Goal: Book appointment/travel/reservation

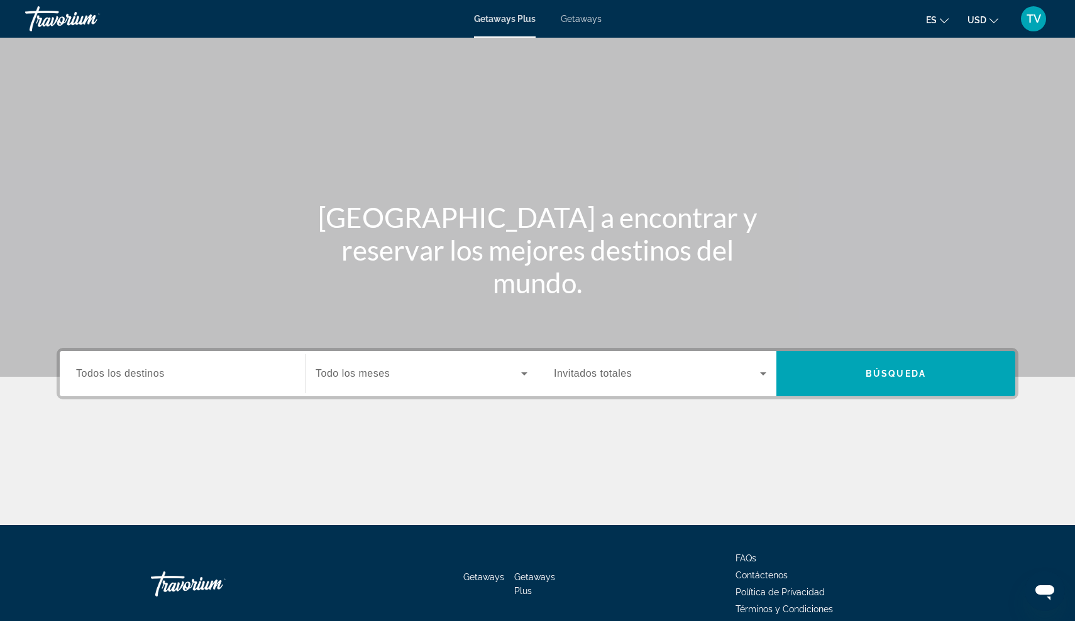
click at [146, 375] on span "Todos los destinos" at bounding box center [120, 373] width 89 height 11
click at [146, 375] on input "Destination Todos los destinos" at bounding box center [182, 374] width 212 height 15
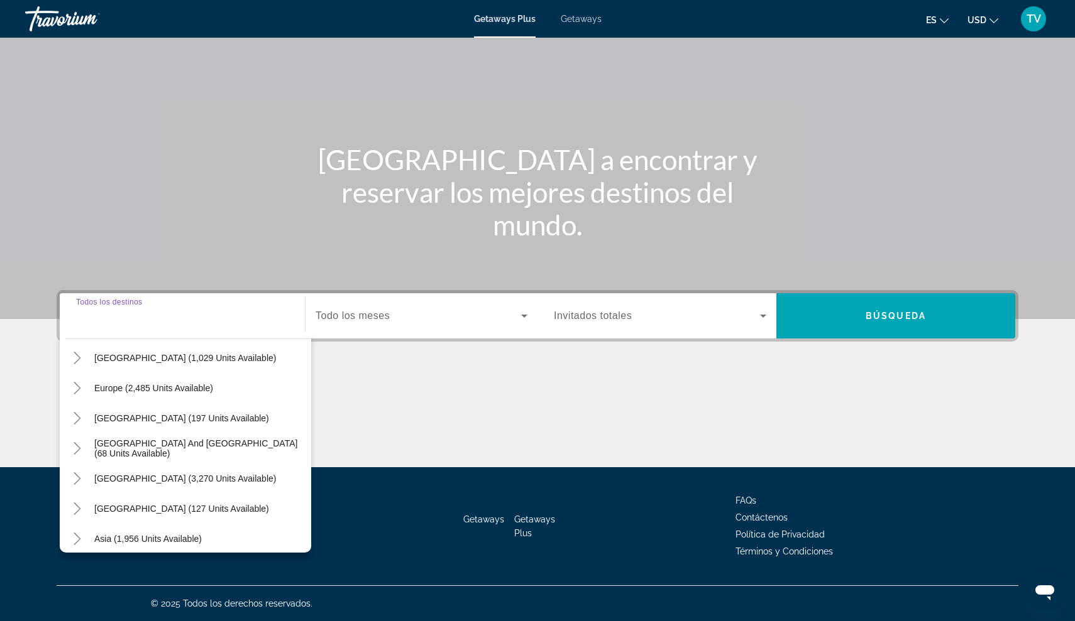
scroll to position [140, 0]
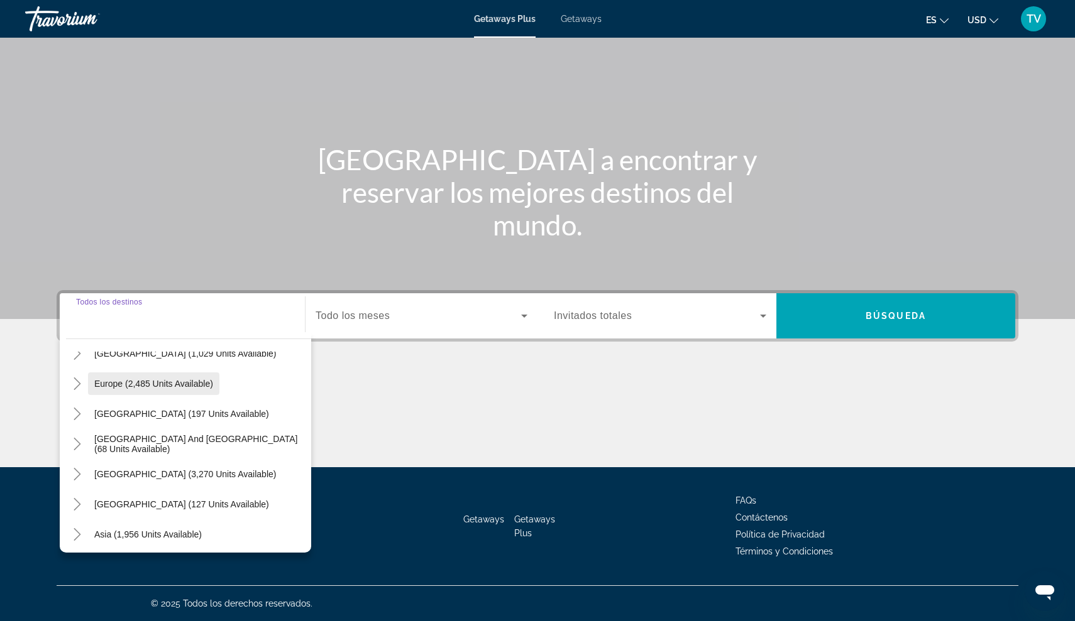
click at [107, 380] on span "Europe (2,485 units available)" at bounding box center [153, 384] width 119 height 10
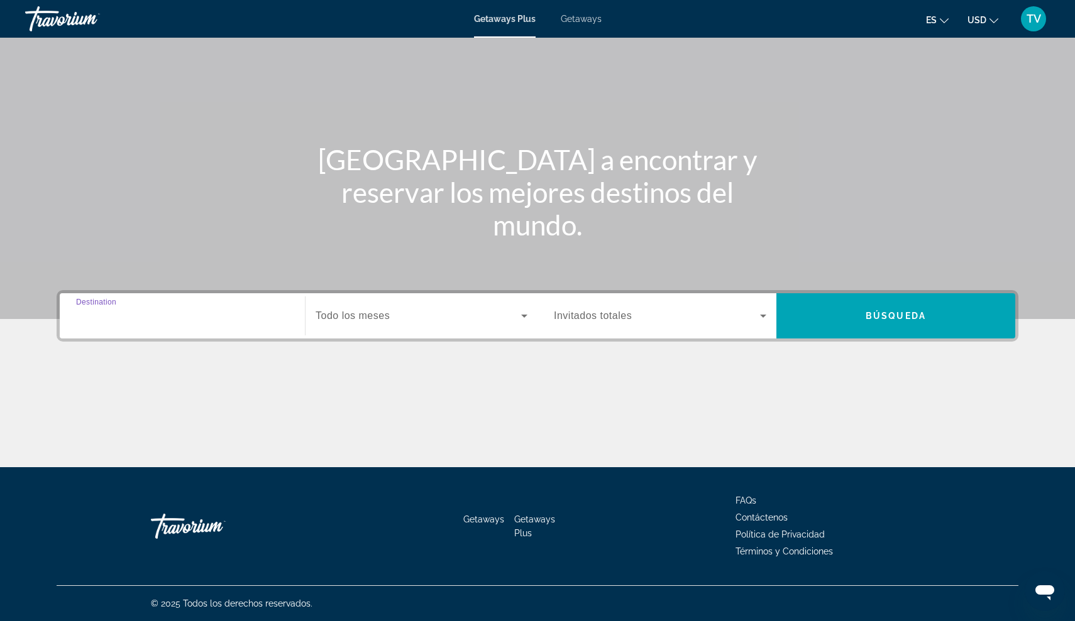
type input "**********"
click at [515, 317] on span "Search widget" at bounding box center [417, 316] width 205 height 15
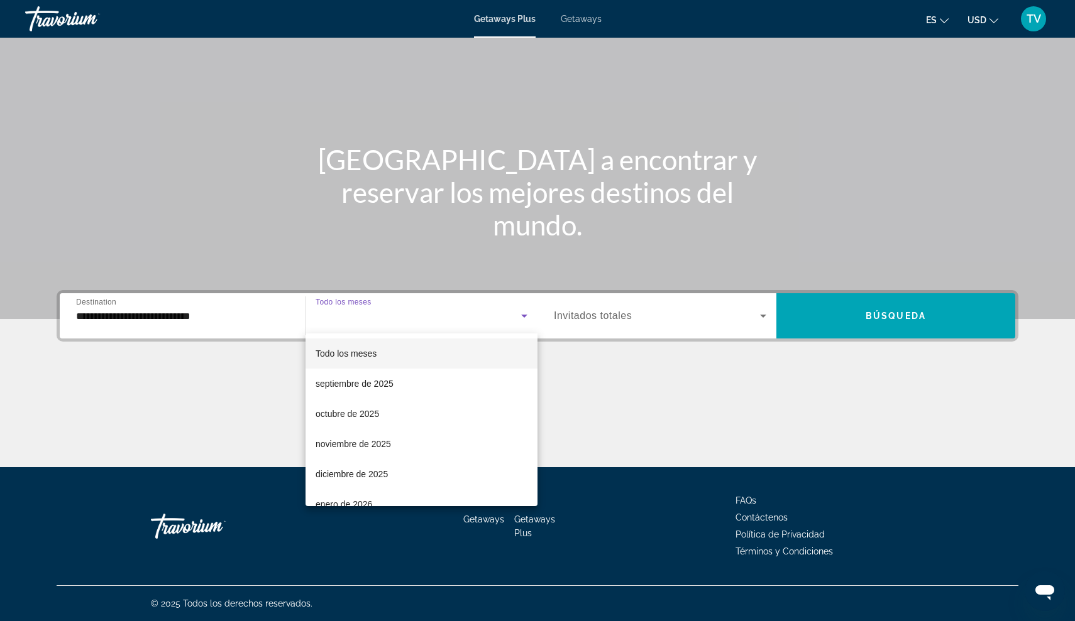
click at [578, 393] on div at bounding box center [537, 310] width 1075 height 621
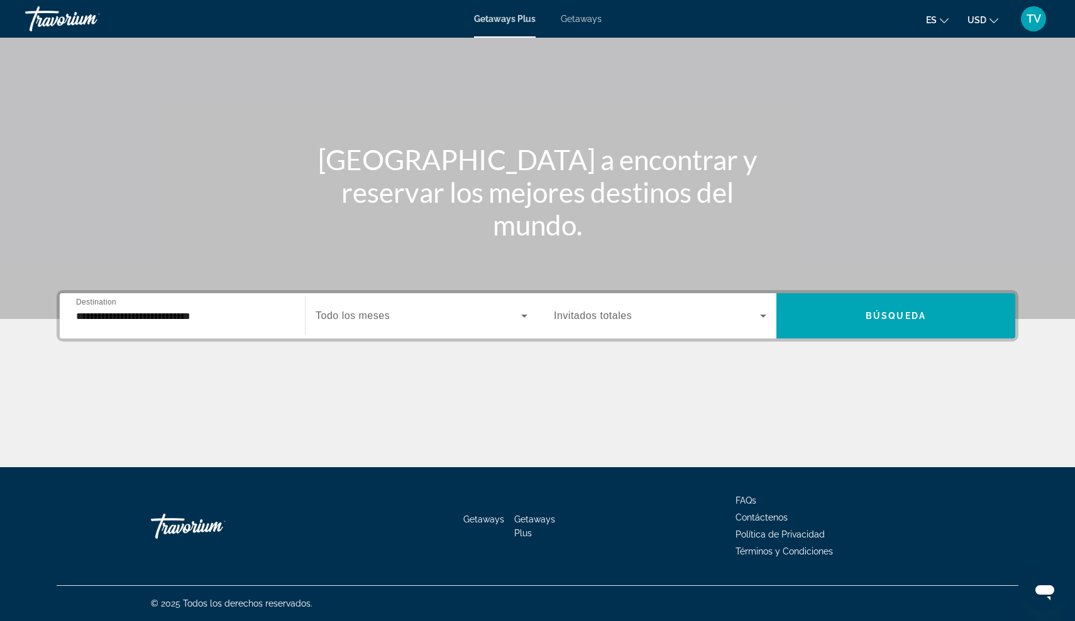
click at [759, 318] on icon "Search widget" at bounding box center [762, 316] width 15 height 15
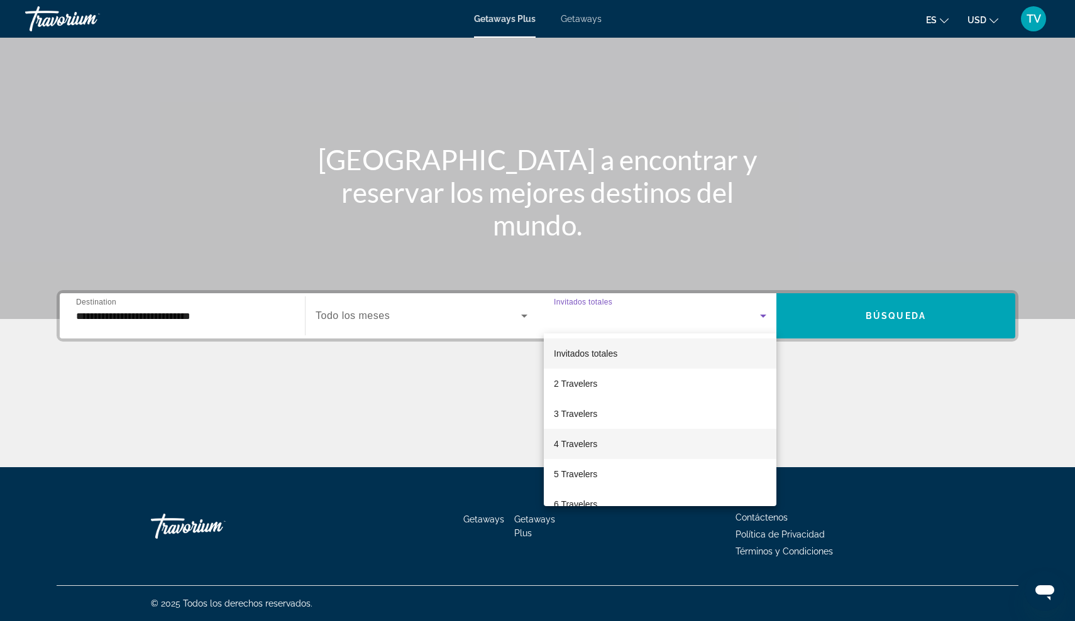
click at [638, 447] on mat-option "4 Travelers" at bounding box center [660, 444] width 232 height 30
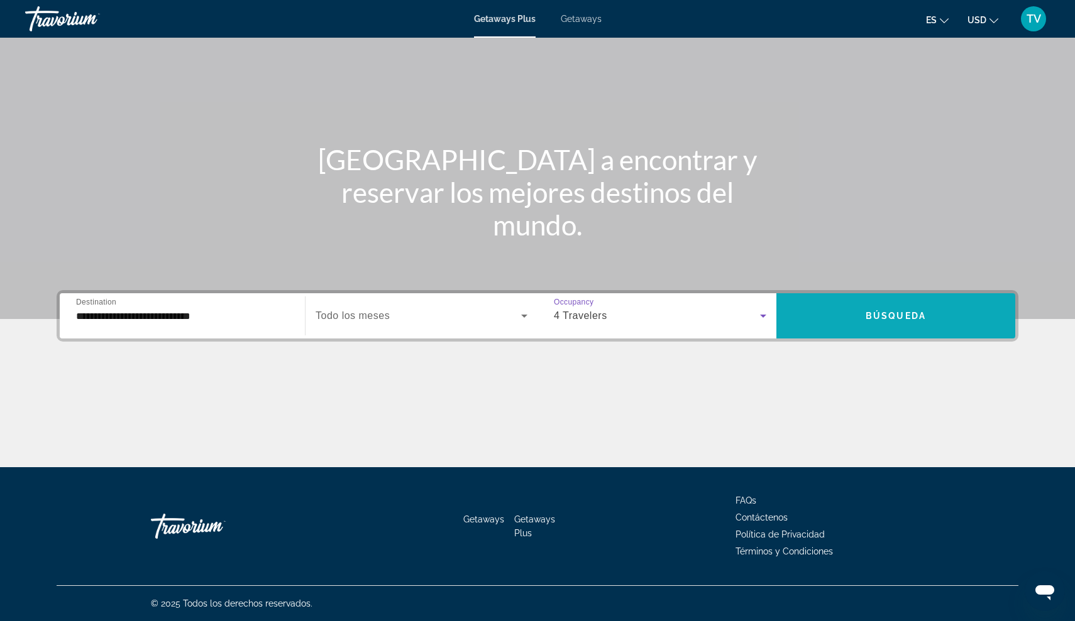
click at [933, 315] on span "Search widget" at bounding box center [895, 316] width 239 height 30
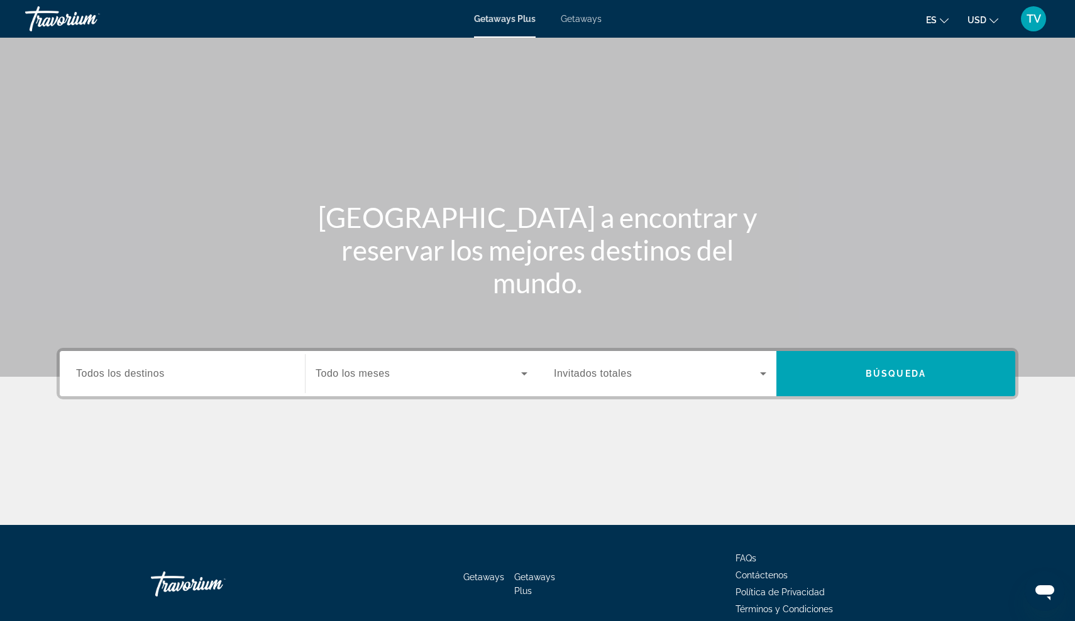
click at [118, 369] on span "Todos los destinos" at bounding box center [120, 373] width 89 height 11
click at [118, 369] on input "Destination Todos los destinos" at bounding box center [182, 374] width 212 height 15
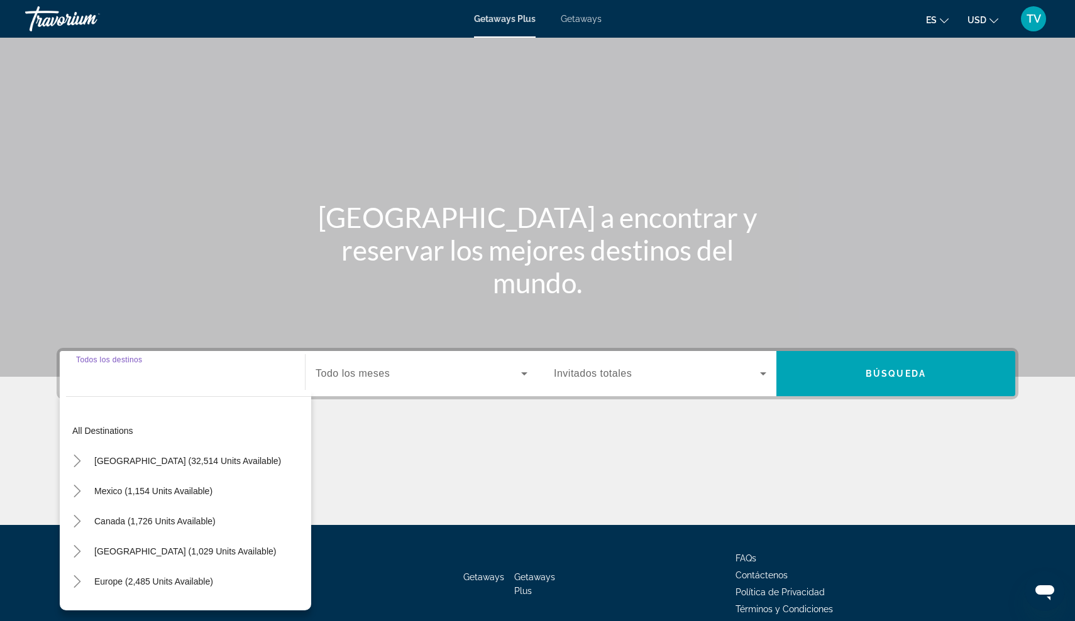
scroll to position [58, 0]
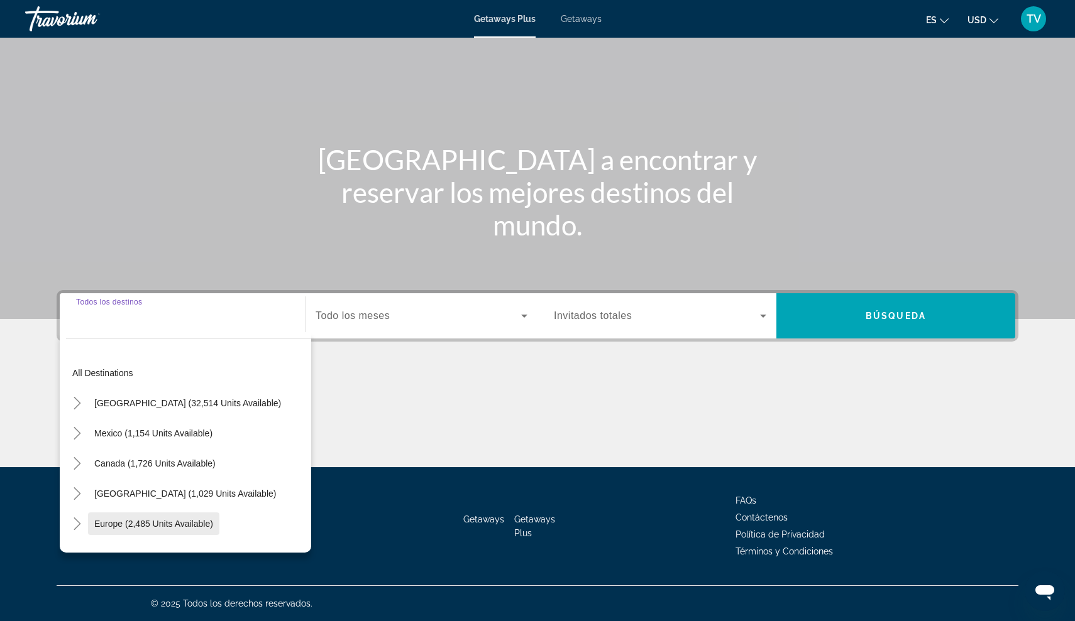
click at [120, 525] on span "Europe (2,485 units available)" at bounding box center [153, 524] width 119 height 10
type input "**********"
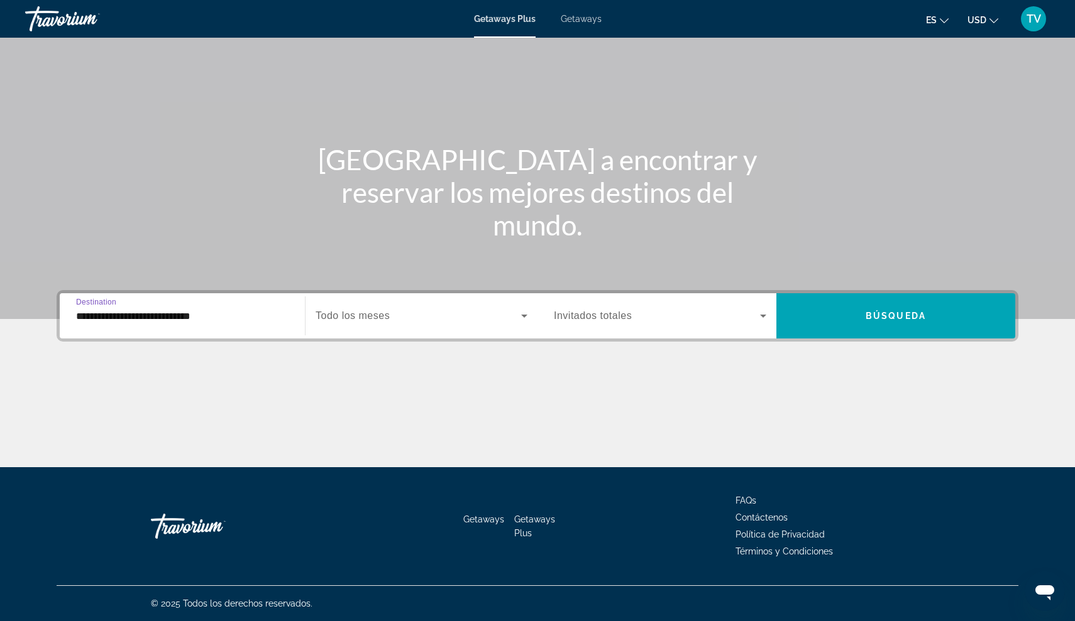
click at [762, 312] on icon "Search widget" at bounding box center [762, 316] width 15 height 15
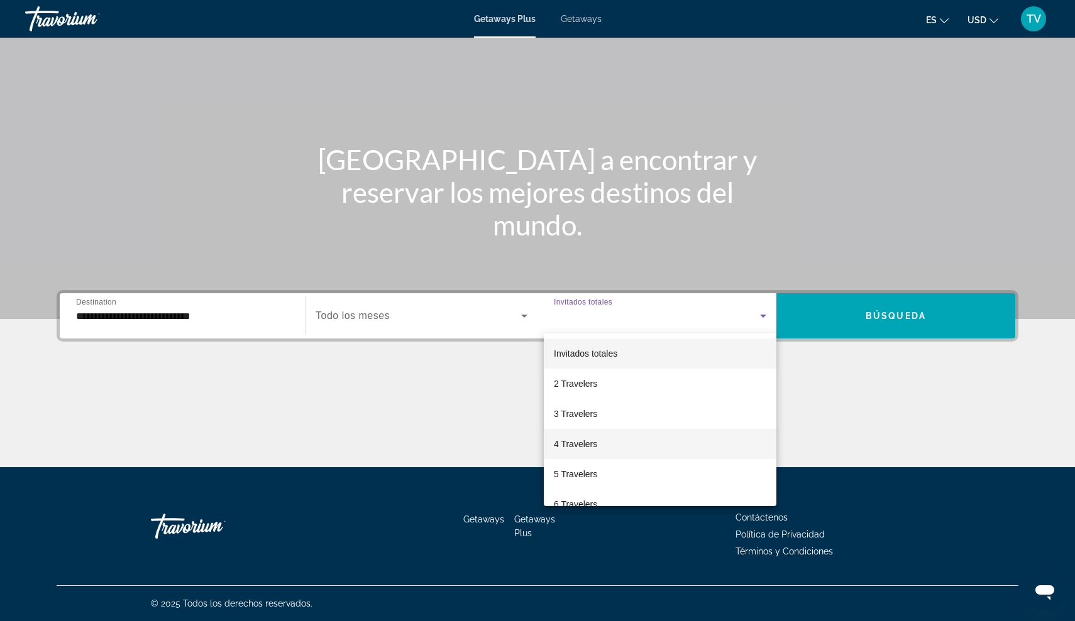
drag, startPoint x: 745, startPoint y: 344, endPoint x: 652, endPoint y: 441, distance: 134.2
click at [652, 441] on mat-option "4 Travelers" at bounding box center [660, 444] width 232 height 30
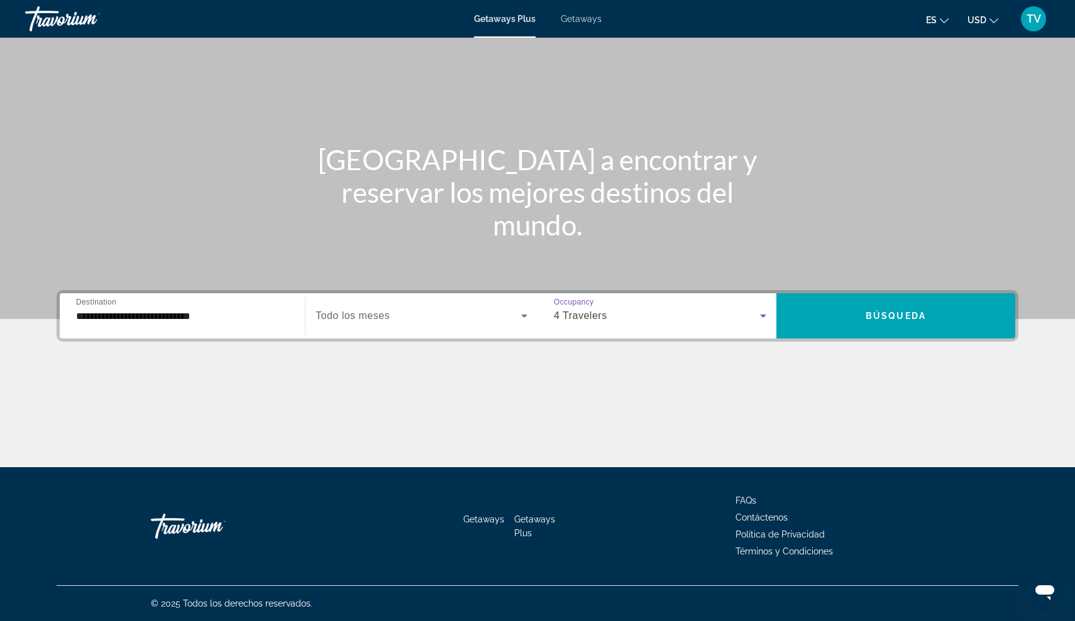
click at [840, 322] on span "Search widget" at bounding box center [895, 316] width 239 height 30
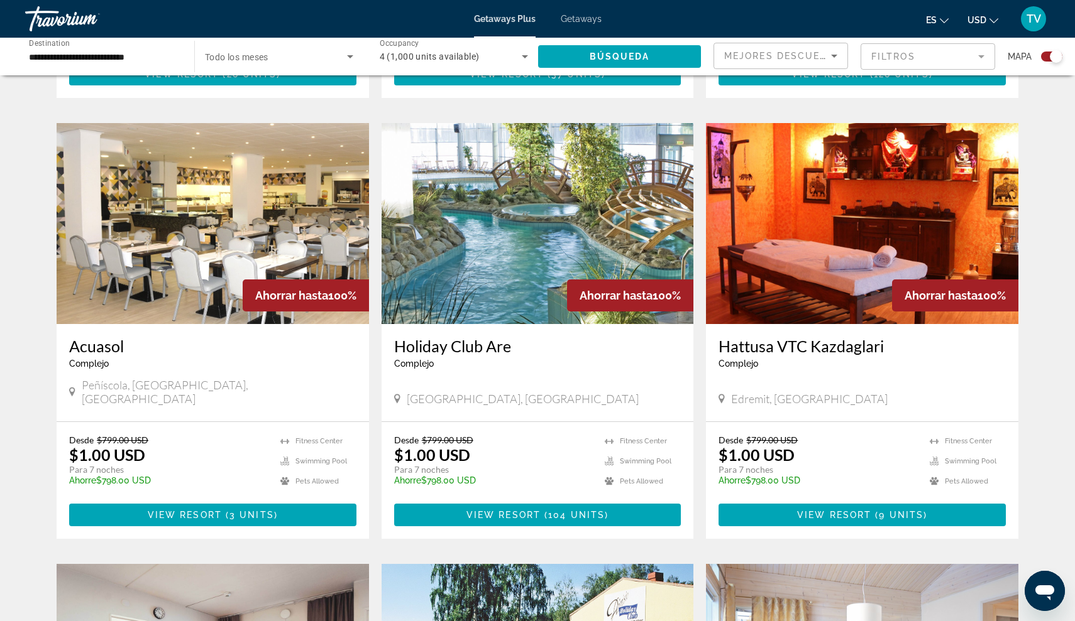
scroll to position [1247, 0]
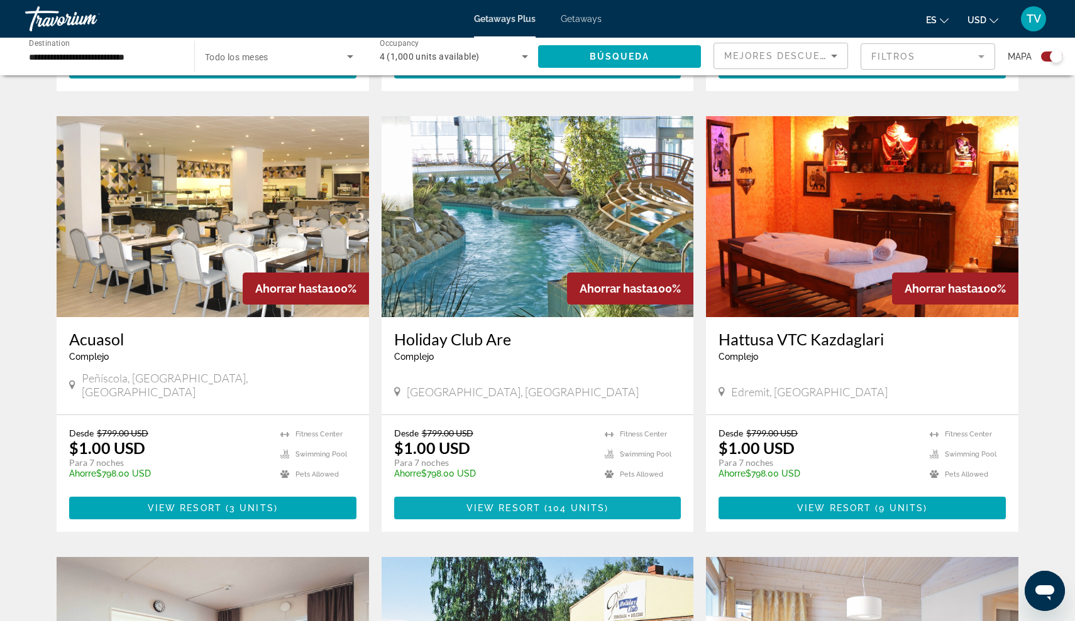
click at [504, 503] on span "View Resort" at bounding box center [503, 508] width 74 height 10
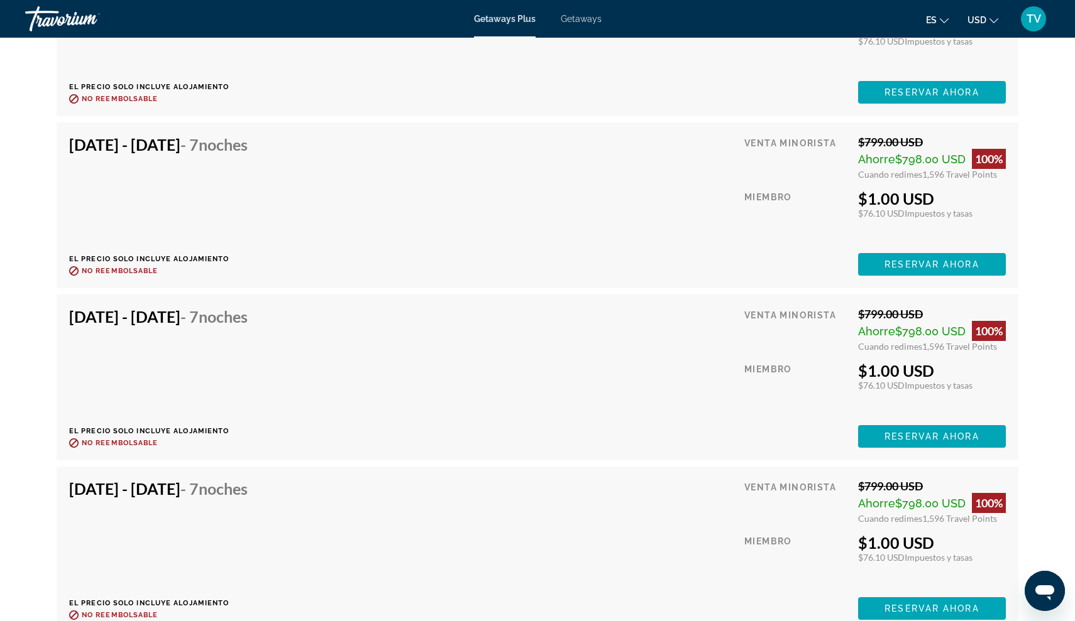
scroll to position [3239, 0]
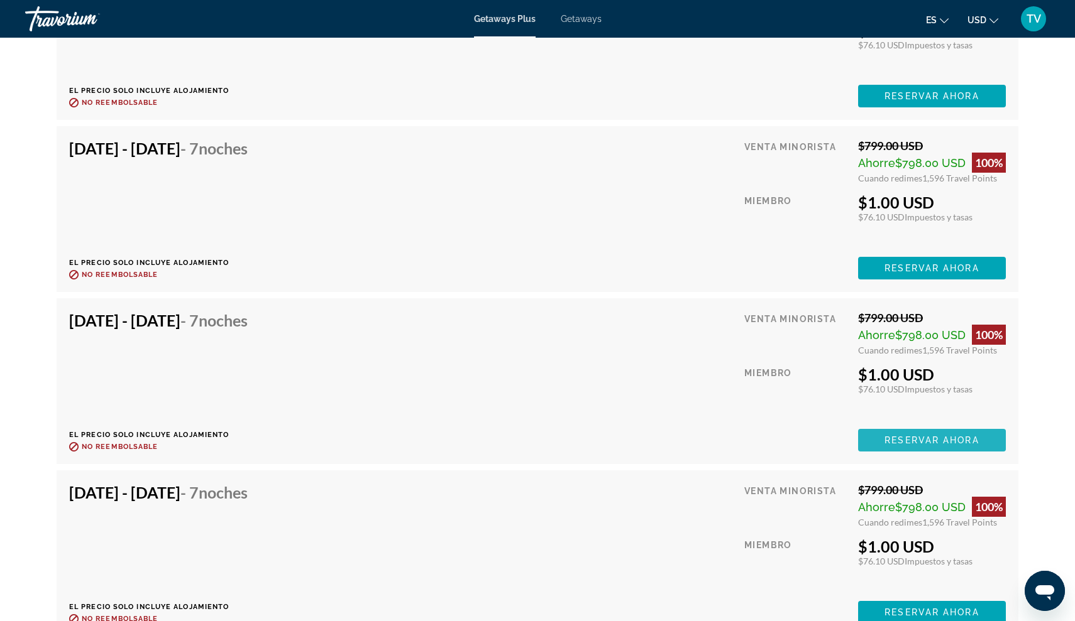
click at [907, 435] on span "Reservar ahora" at bounding box center [931, 440] width 94 height 10
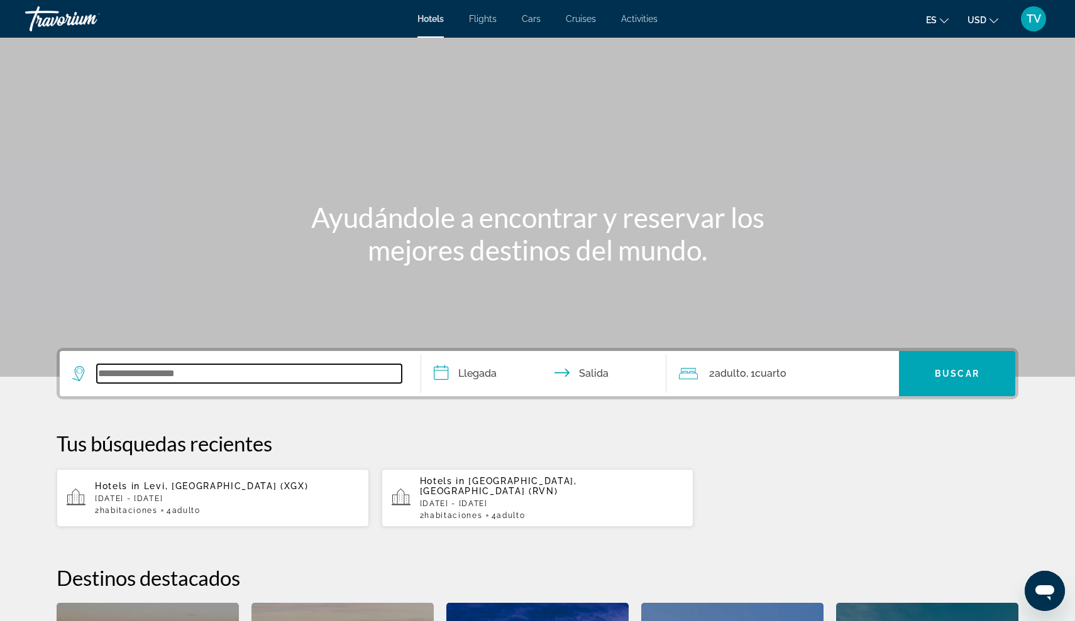
click at [143, 378] on input "Search widget" at bounding box center [249, 373] width 305 height 19
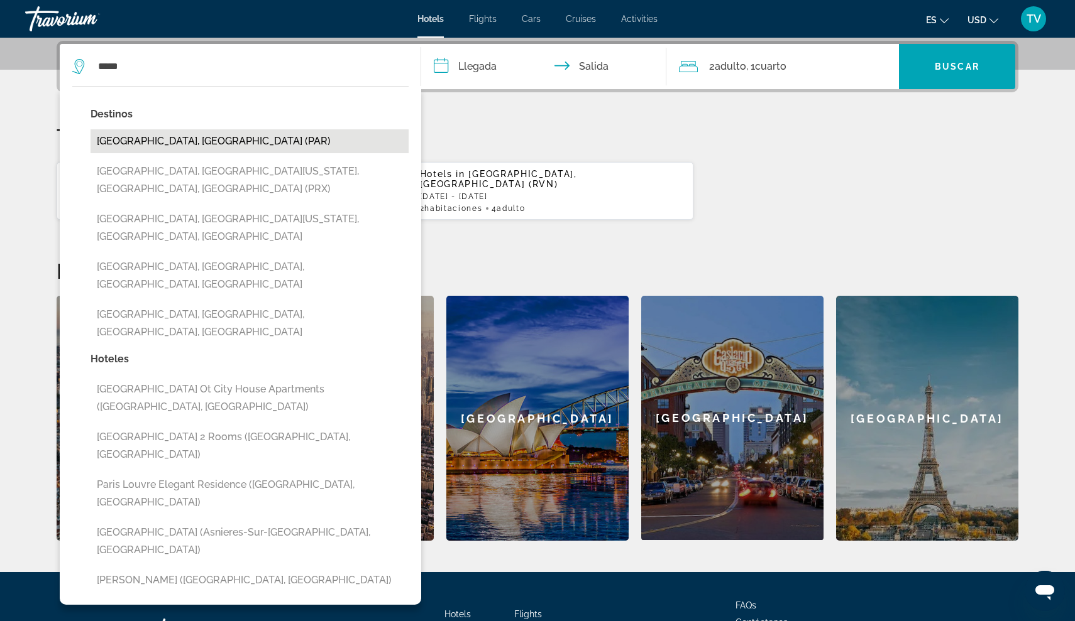
click at [156, 144] on button "[GEOGRAPHIC_DATA], [GEOGRAPHIC_DATA] (PAR)" at bounding box center [249, 141] width 318 height 24
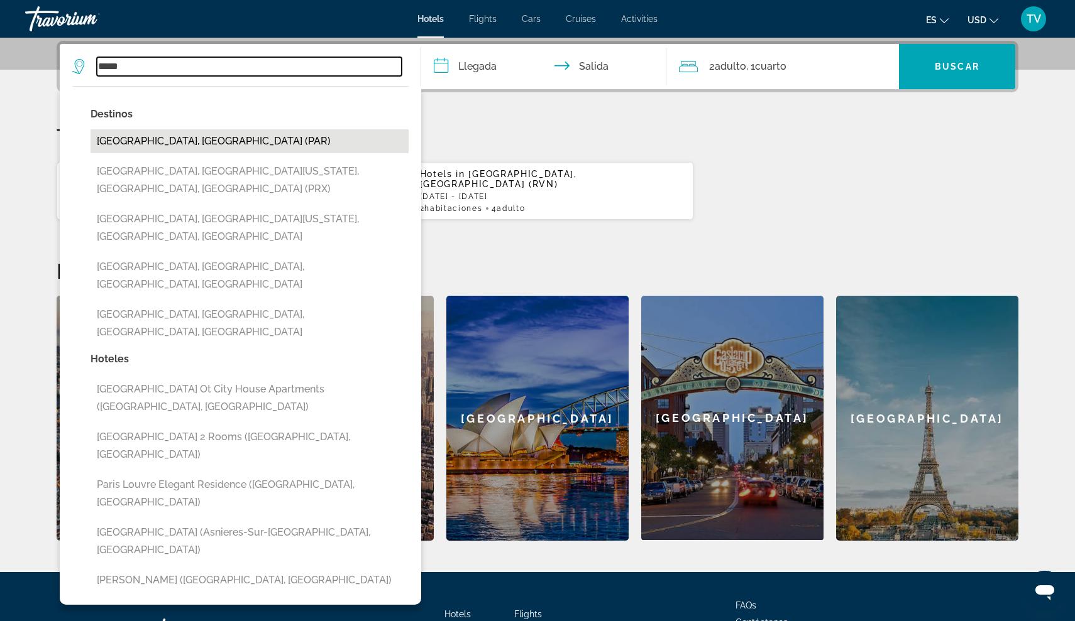
type input "**********"
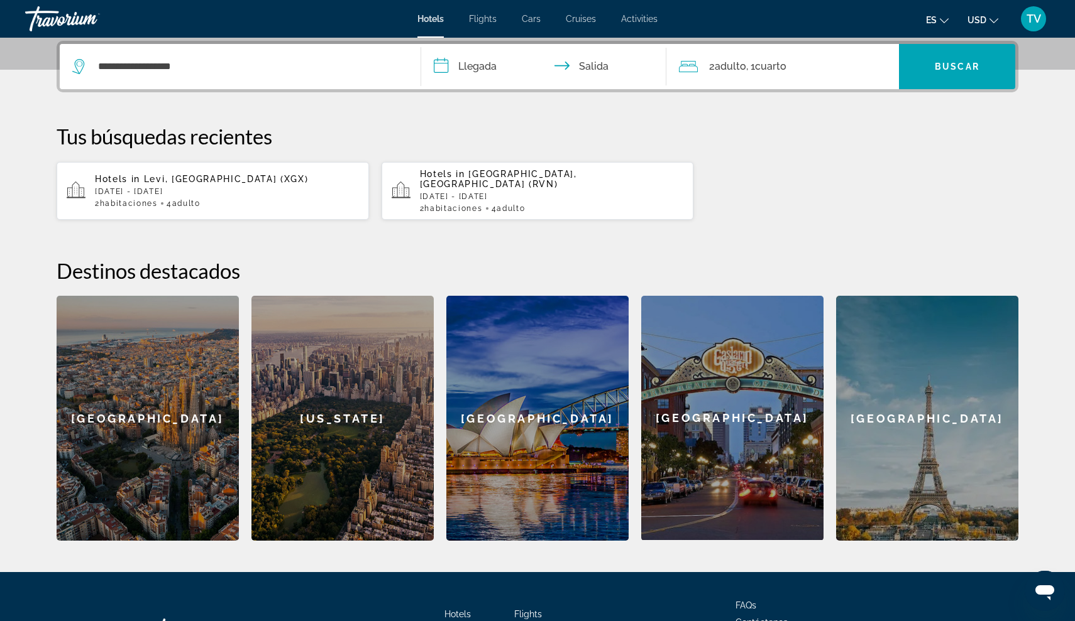
click at [442, 66] on input "**********" at bounding box center [546, 68] width 250 height 49
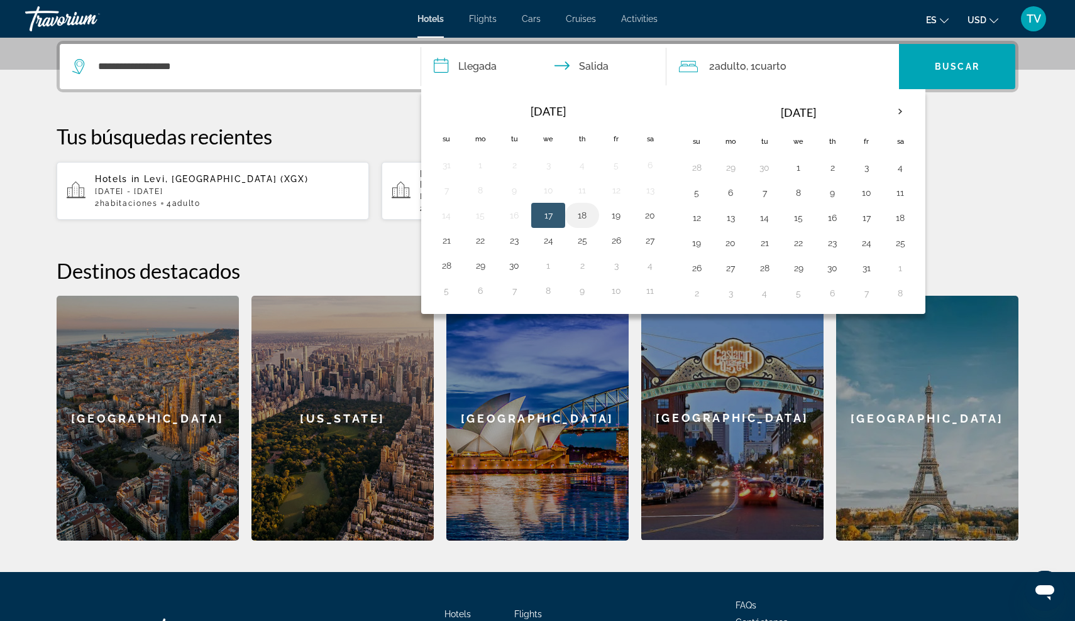
click at [587, 211] on button "18" at bounding box center [582, 216] width 20 height 18
click at [621, 213] on button "19" at bounding box center [616, 216] width 20 height 18
type input "**********"
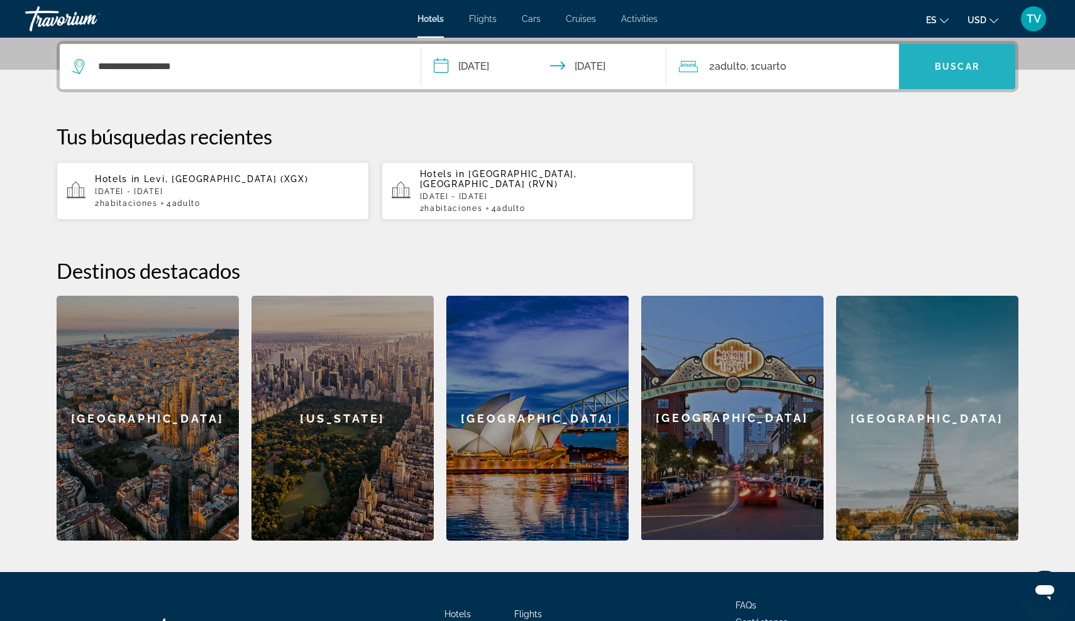
click at [966, 61] on span "Search widget" at bounding box center [957, 67] width 116 height 30
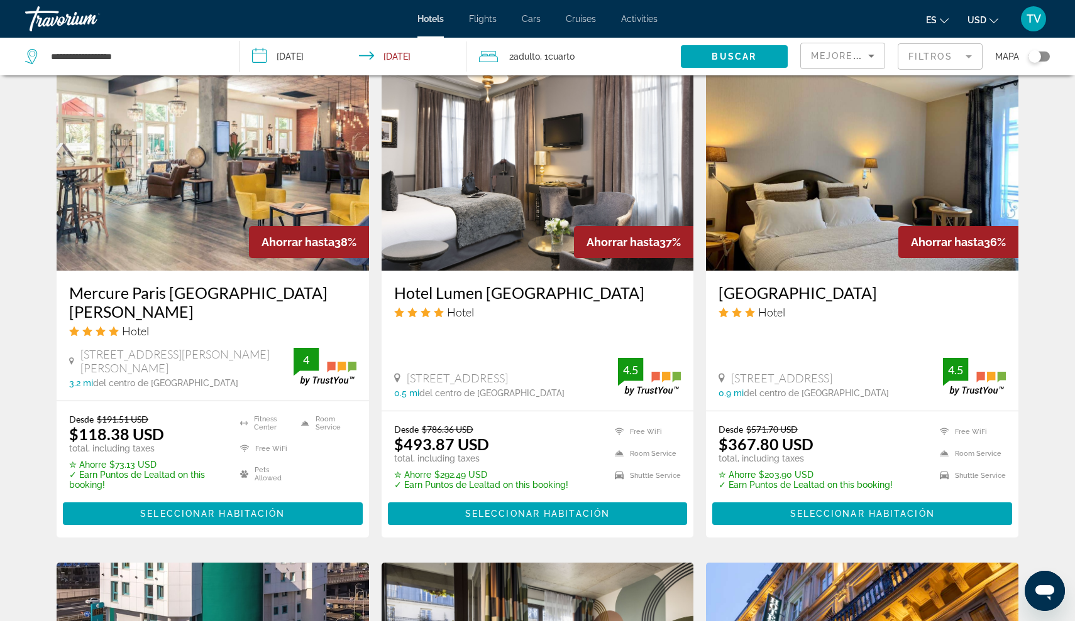
scroll to position [988, 0]
